Goal: Information Seeking & Learning: Learn about a topic

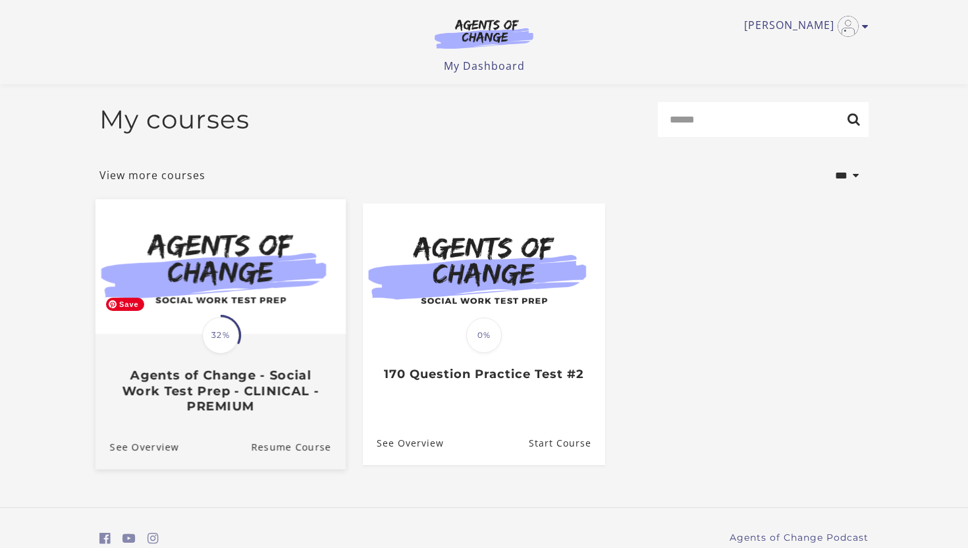
scroll to position [58, 0]
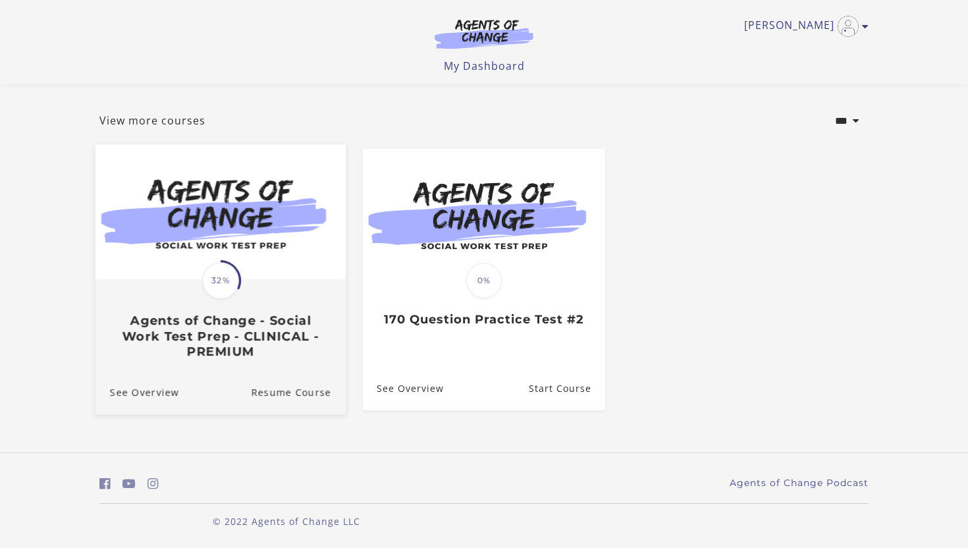
click at [208, 289] on span "32%" at bounding box center [220, 280] width 37 height 37
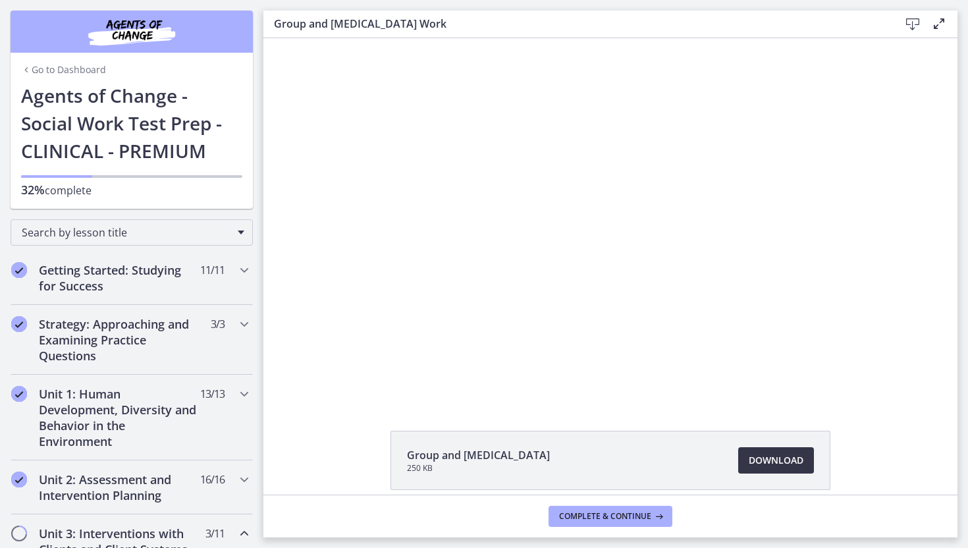
click at [767, 454] on span "Download Opens in a new window" at bounding box center [776, 460] width 55 height 16
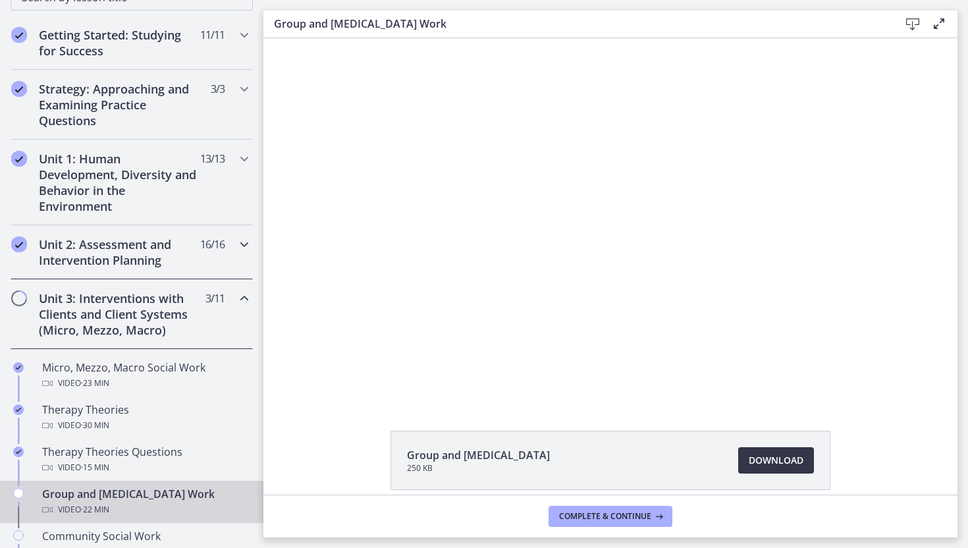
scroll to position [236, 0]
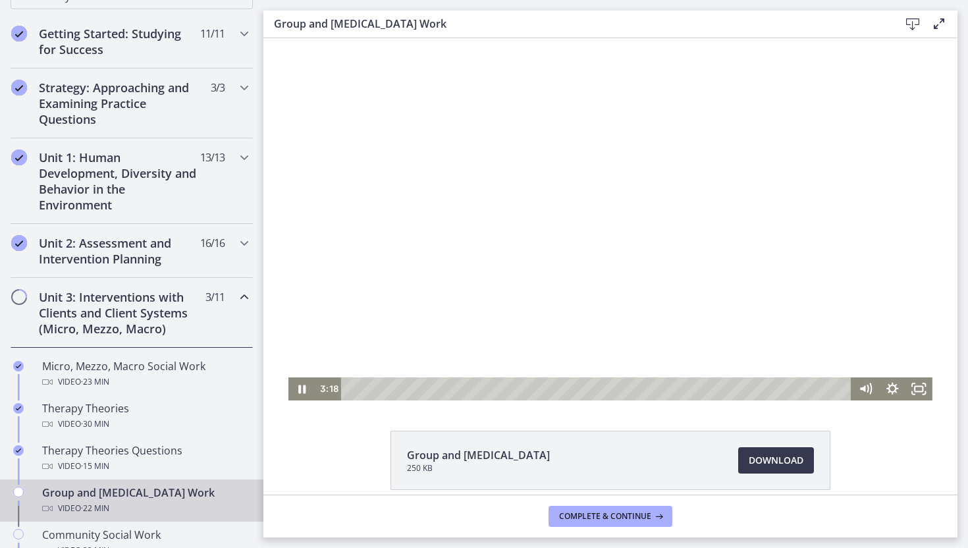
click at [872, 252] on div at bounding box center [610, 219] width 644 height 362
click at [895, 230] on div at bounding box center [610, 219] width 644 height 362
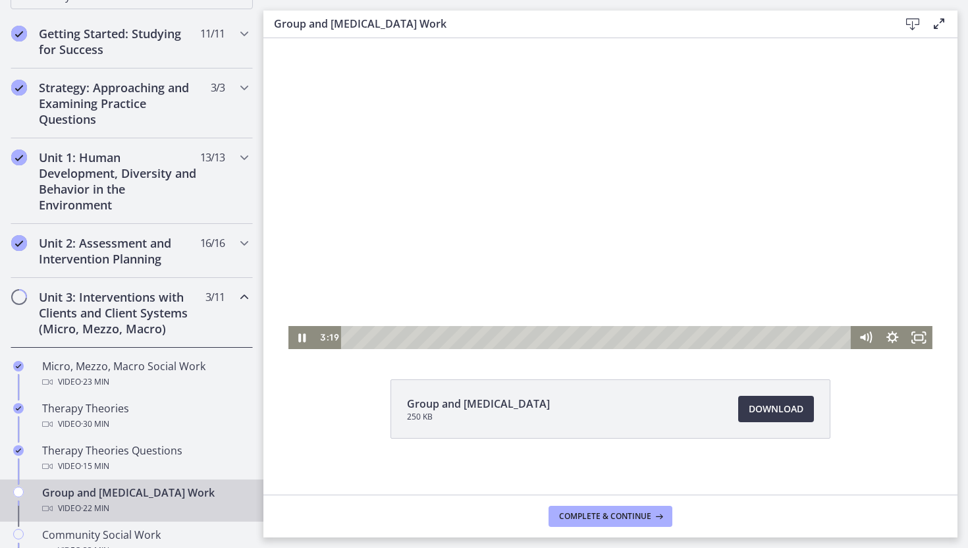
scroll to position [59, 0]
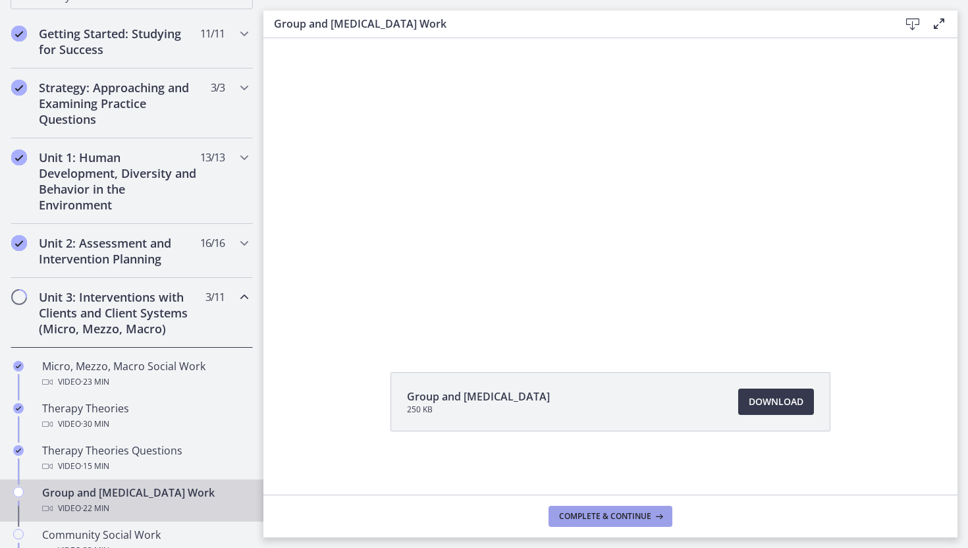
click at [649, 516] on span "Complete & continue" at bounding box center [605, 516] width 92 height 11
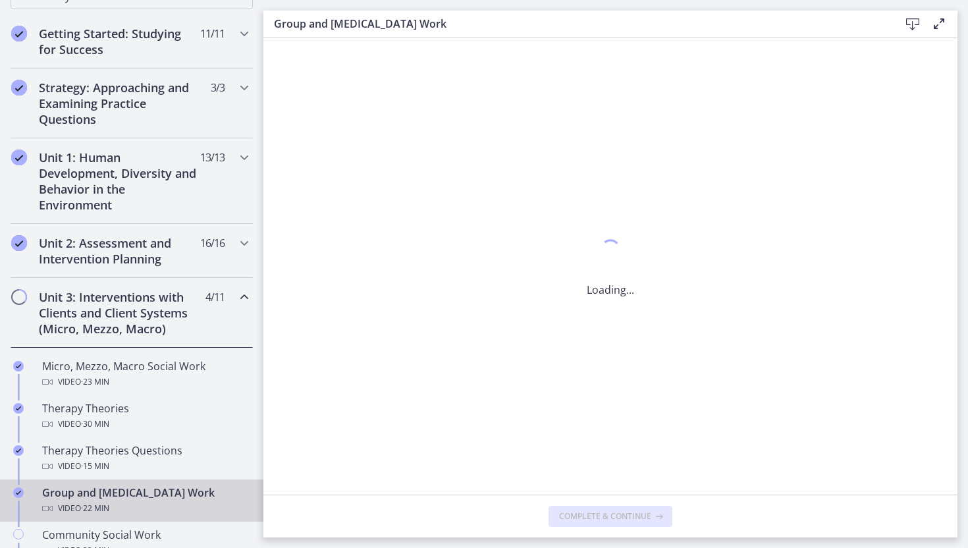
scroll to position [0, 0]
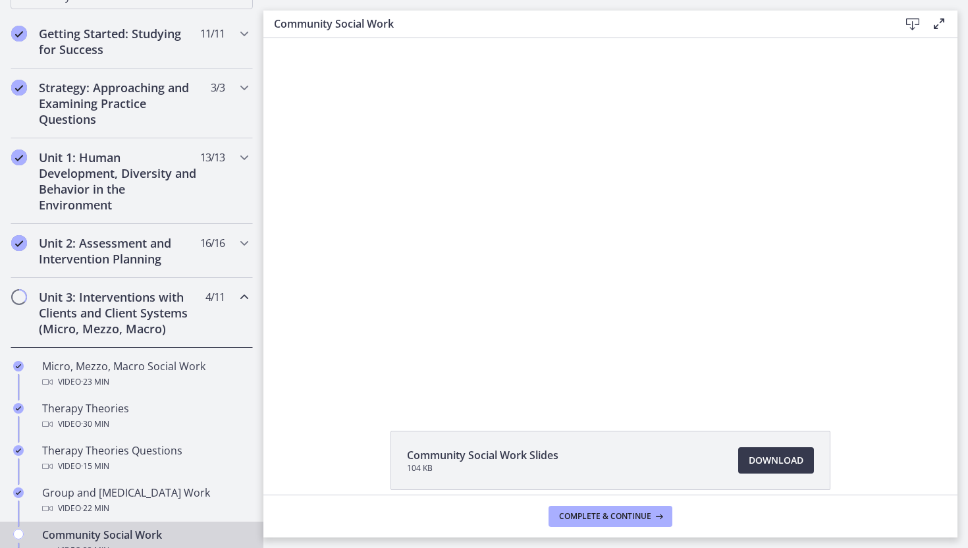
scroll to position [59, 0]
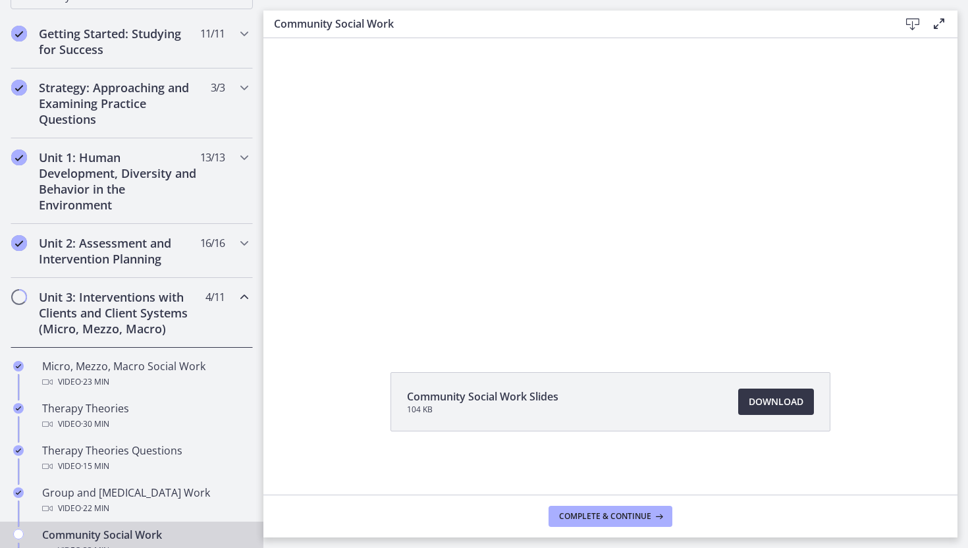
click at [797, 406] on span "Download Opens in a new window" at bounding box center [776, 402] width 55 height 16
